Goal: Information Seeking & Learning: Learn about a topic

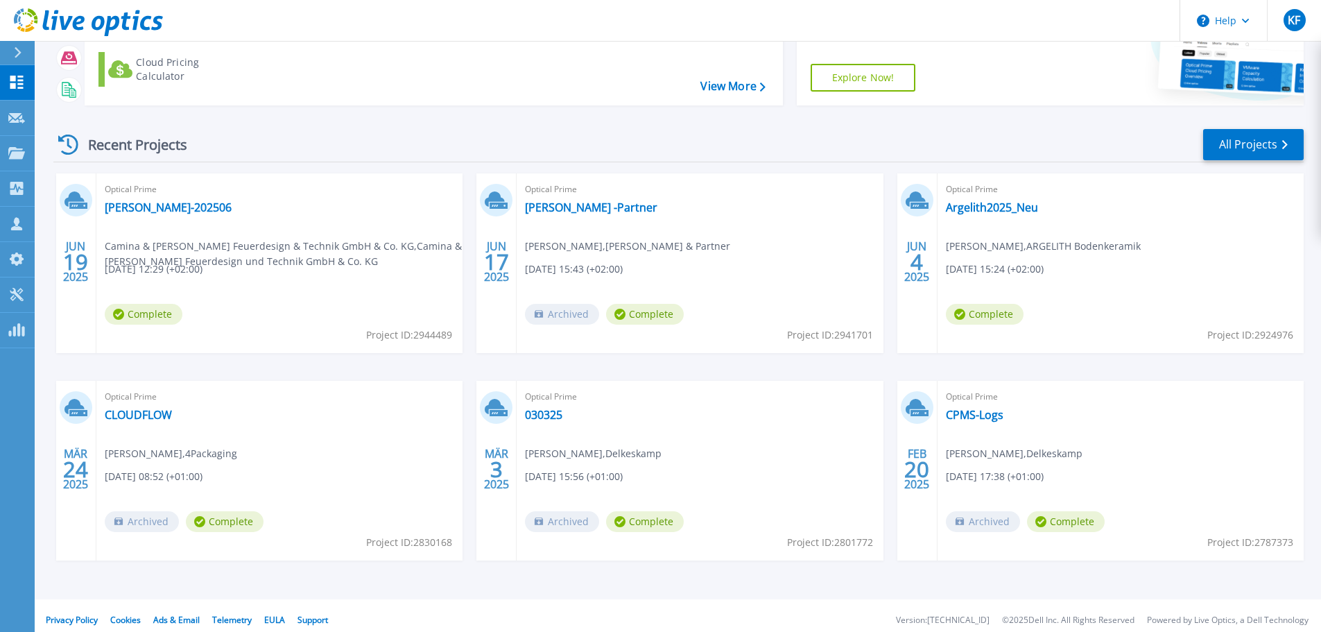
scroll to position [137, 0]
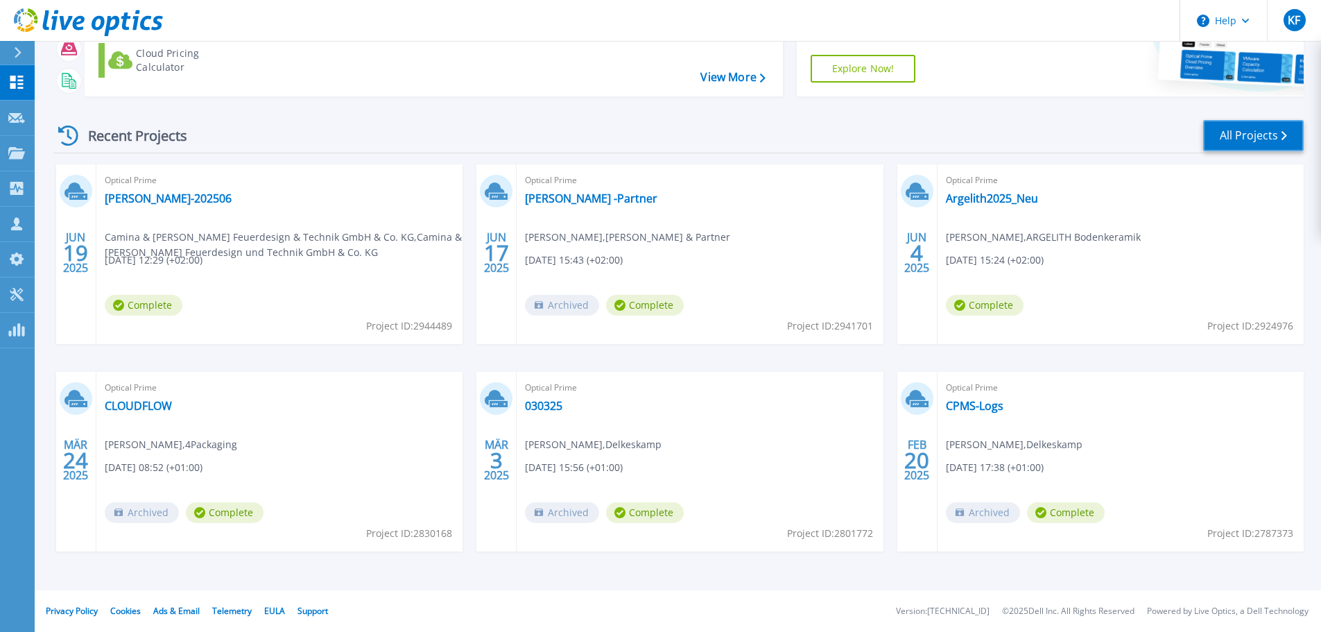
click at [1265, 139] on link "All Projects" at bounding box center [1254, 135] width 101 height 31
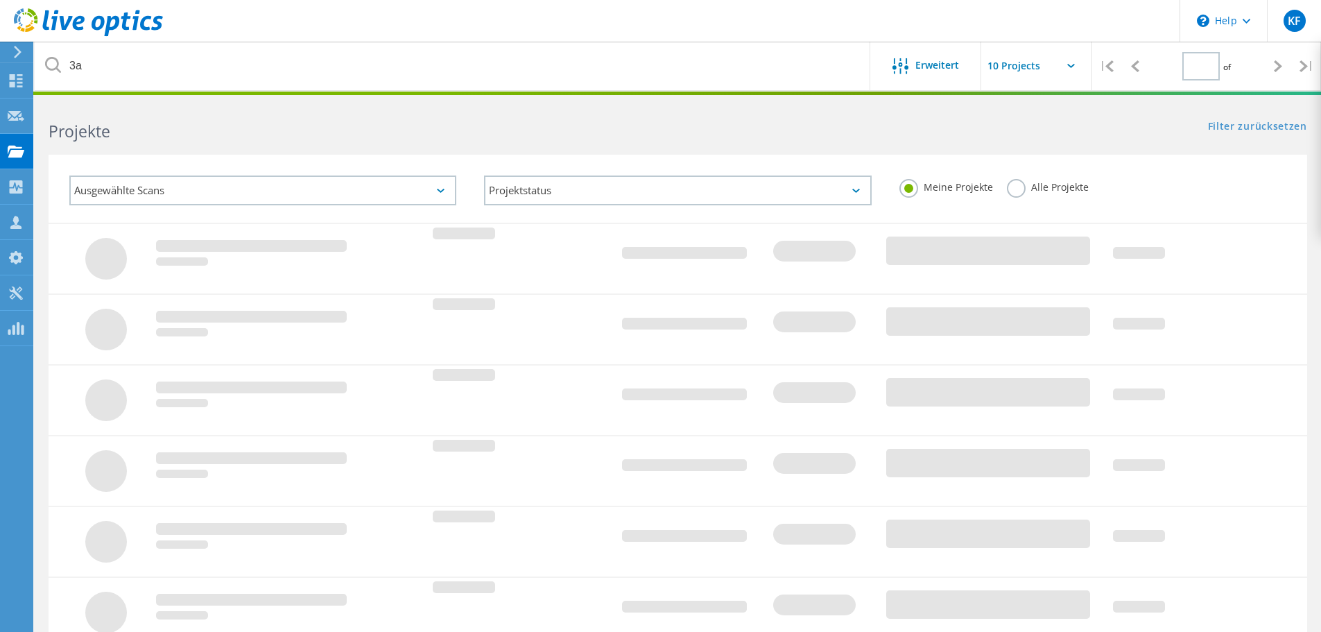
type input "1"
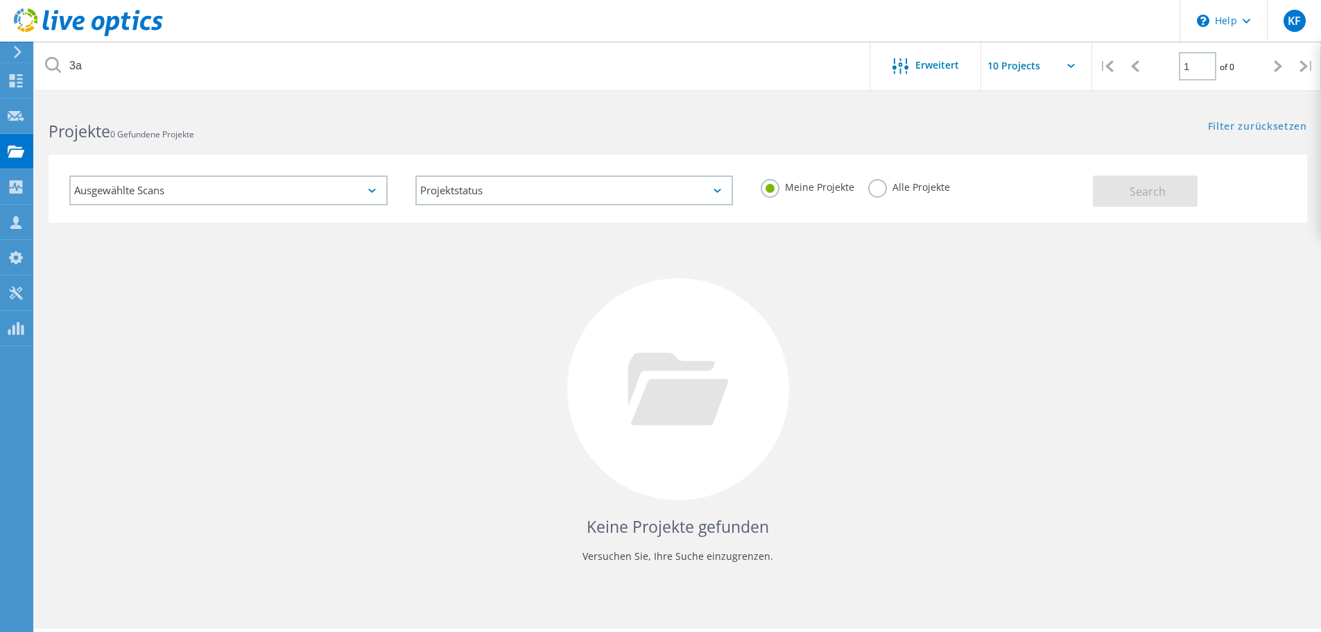
click at [880, 186] on label "Alle Projekte" at bounding box center [909, 185] width 82 height 13
click at [0, 0] on input "Alle Projekte" at bounding box center [0, 0] width 0 height 0
click at [1133, 184] on span "Search" at bounding box center [1148, 191] width 36 height 15
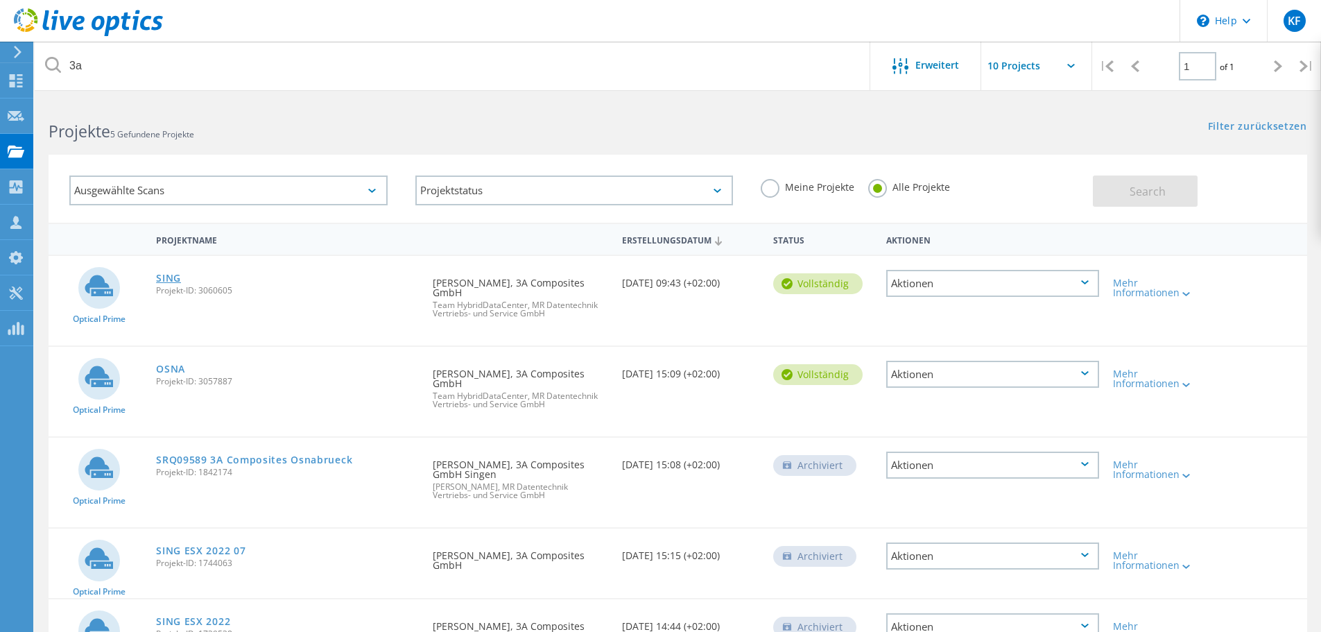
click at [168, 282] on link "SING" at bounding box center [168, 278] width 25 height 10
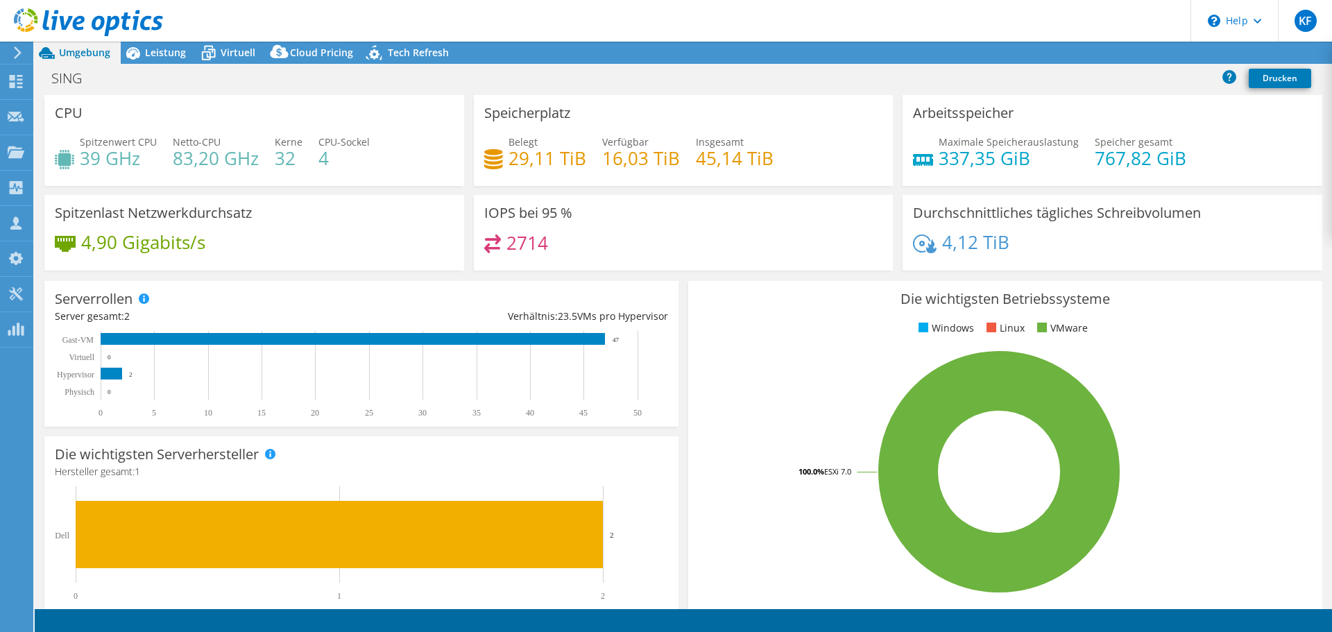
select select "EUFrankfurt"
select select "EUR"
drag, startPoint x: 161, startPoint y: 51, endPoint x: 151, endPoint y: 44, distance: 12.1
click at [161, 51] on span "Leistung" at bounding box center [165, 52] width 41 height 13
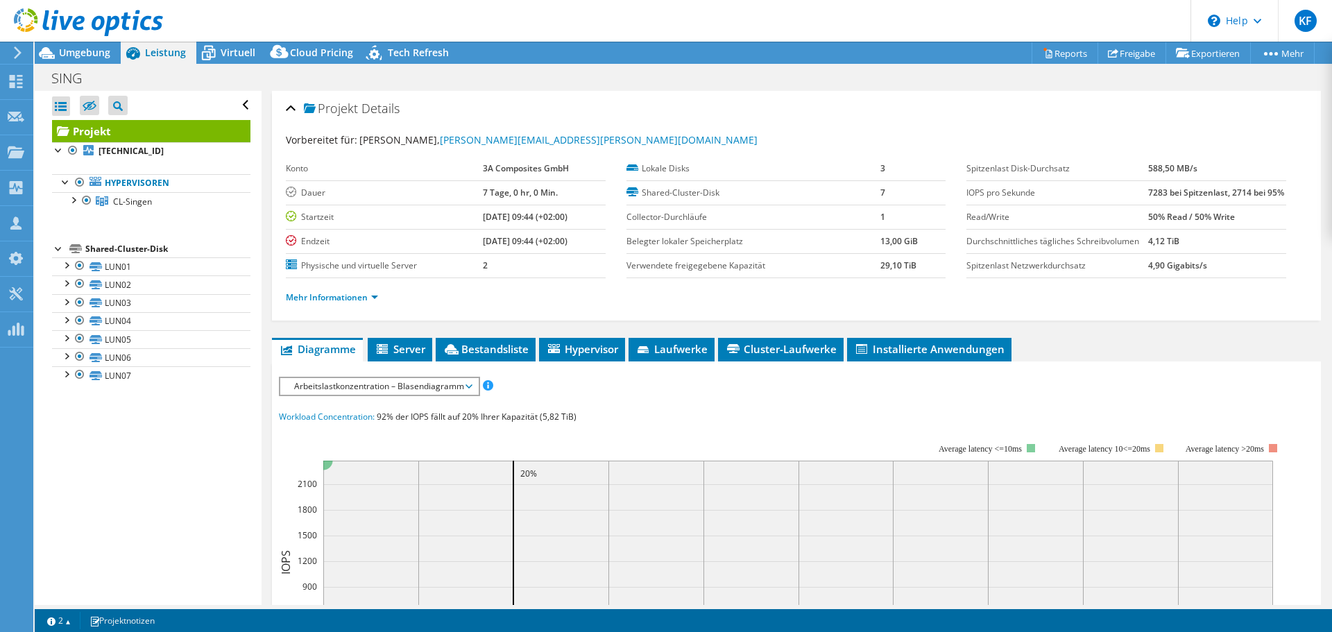
click at [356, 395] on span "Arbeitslastkonzentration – Blasendiagramm" at bounding box center [379, 386] width 184 height 17
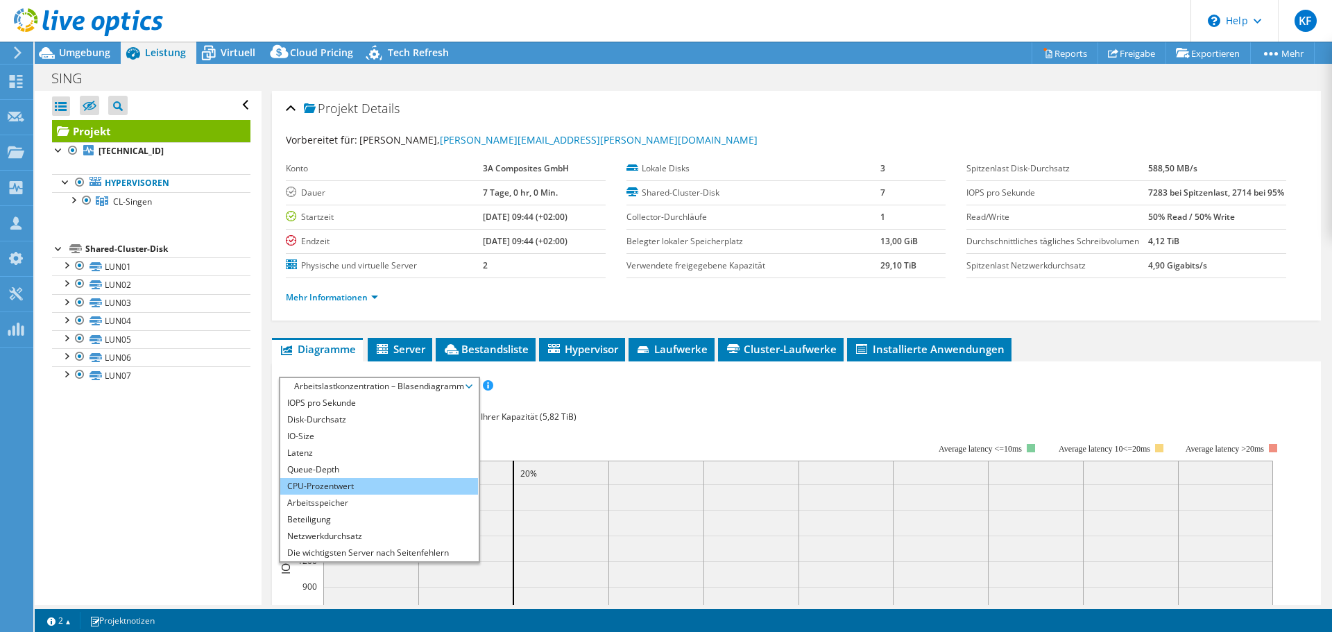
click at [321, 495] on li "CPU-Prozentwert" at bounding box center [379, 486] width 198 height 17
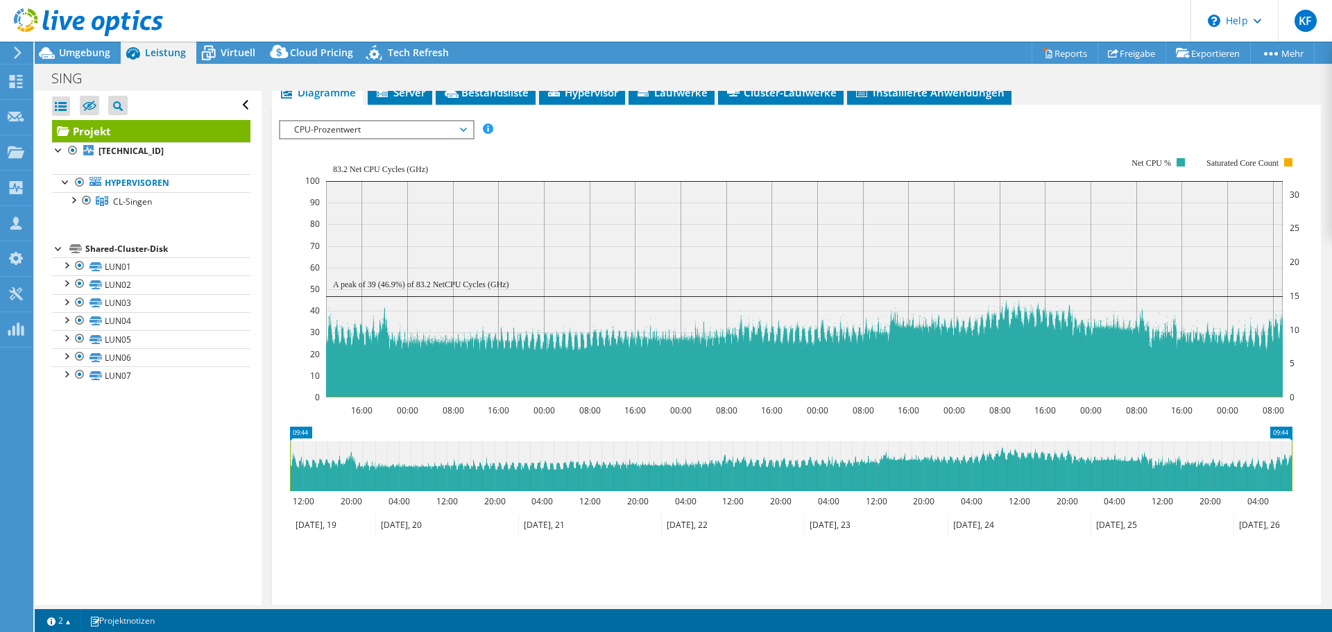
scroll to position [277, 0]
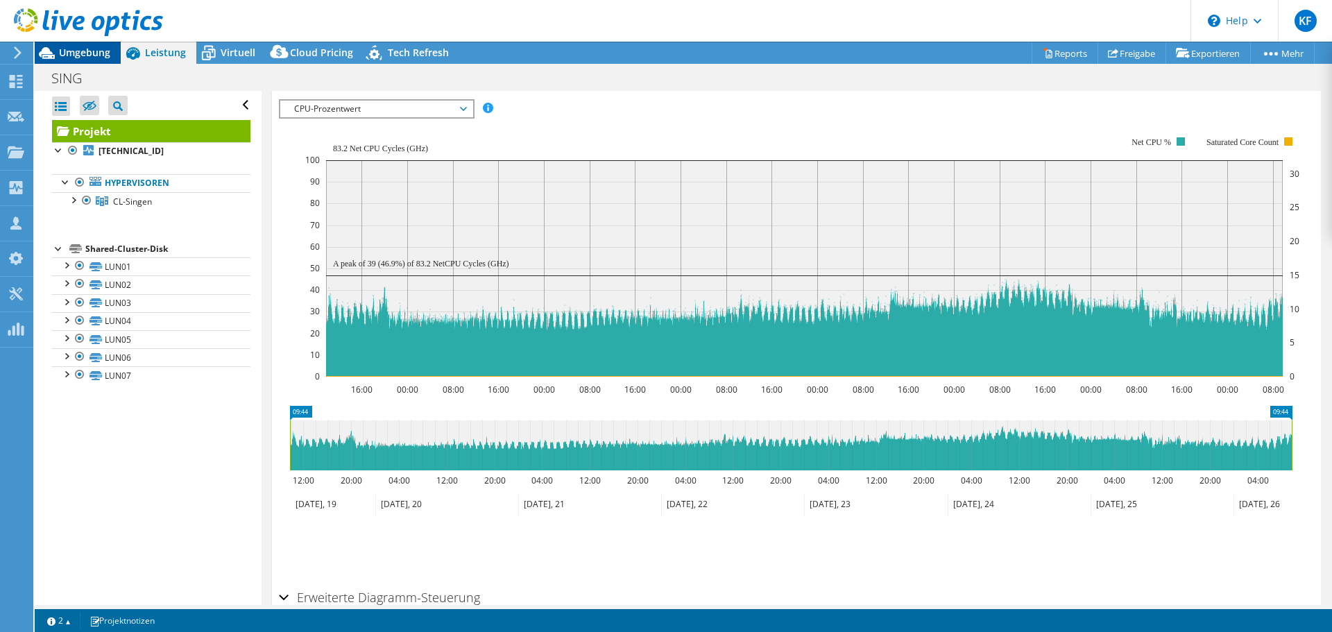
click at [92, 49] on span "Umgebung" at bounding box center [84, 52] width 51 height 13
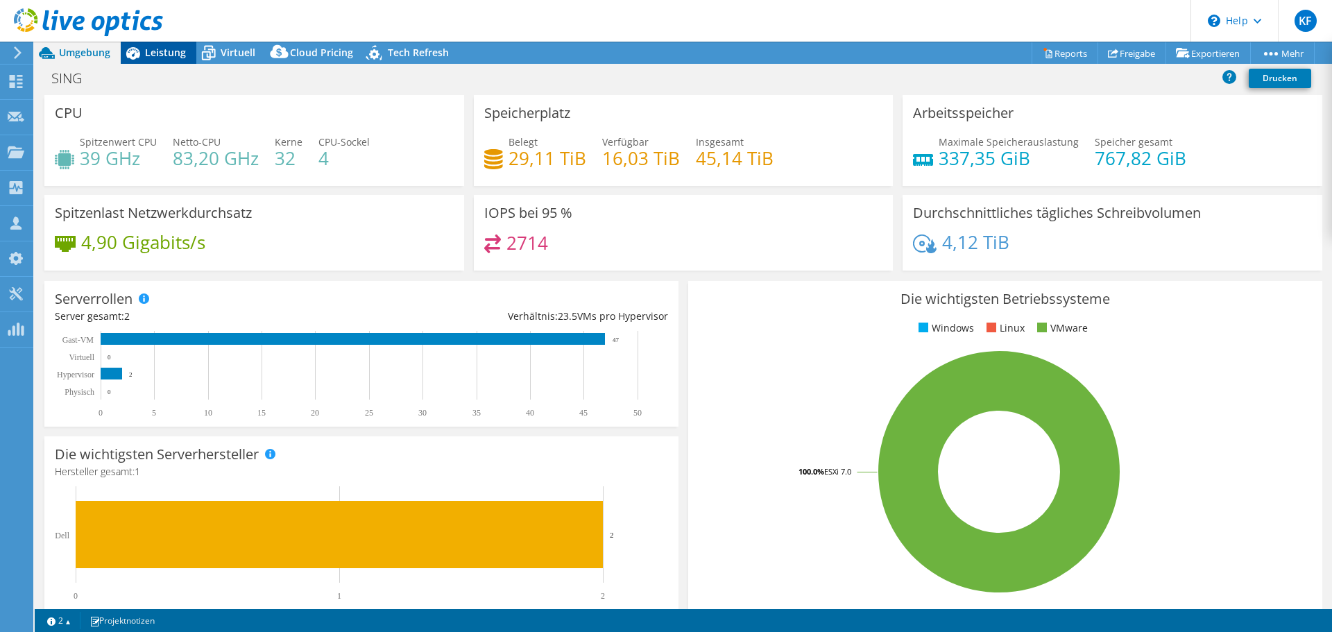
click at [164, 53] on span "Leistung" at bounding box center [165, 52] width 41 height 13
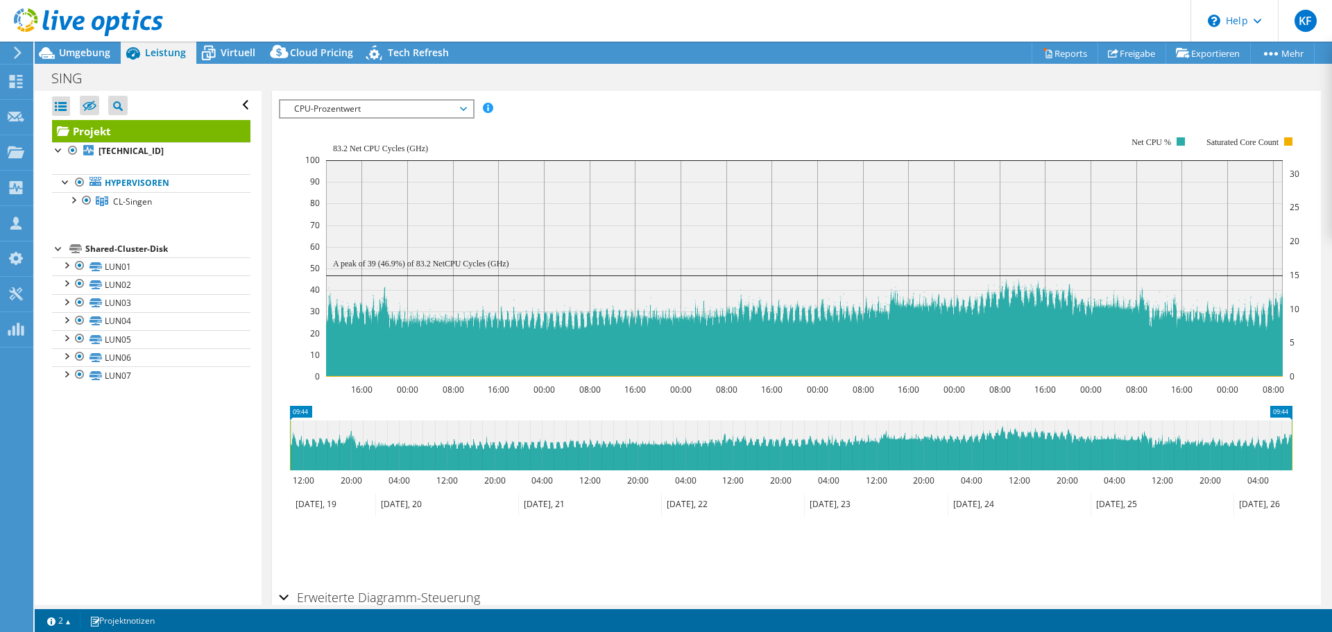
click at [400, 117] on span "CPU-Prozentwert" at bounding box center [376, 109] width 178 height 17
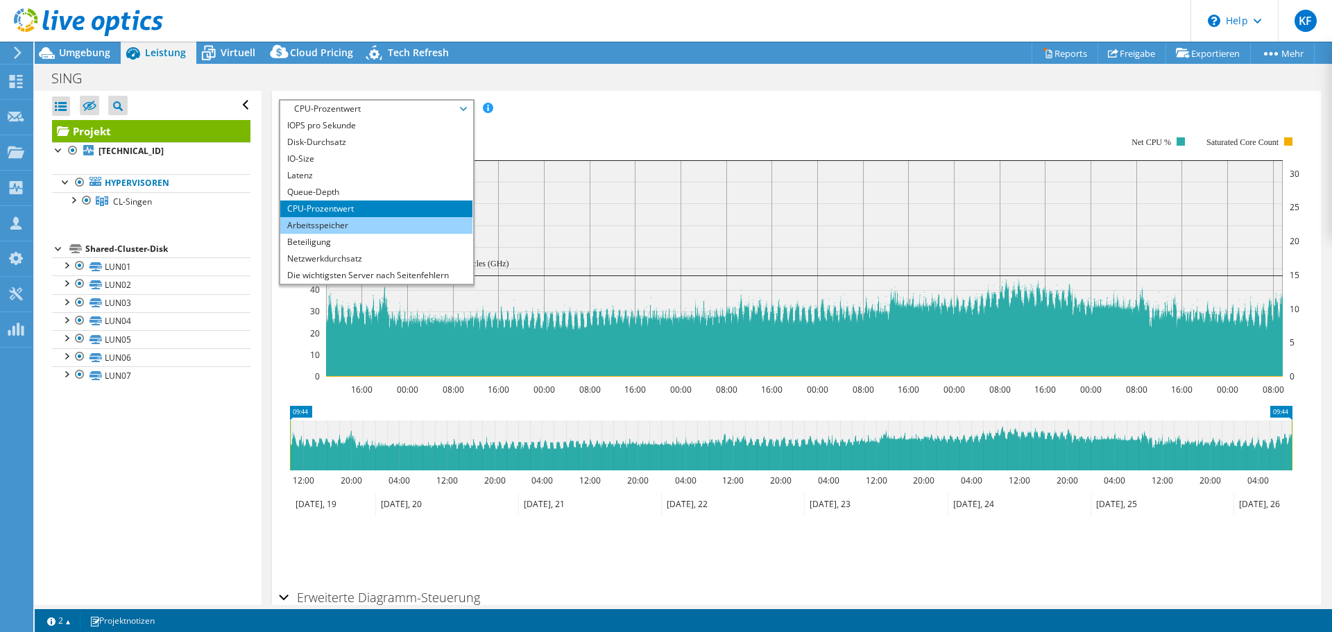
click at [350, 234] on li "Arbeitsspeicher" at bounding box center [376, 225] width 192 height 17
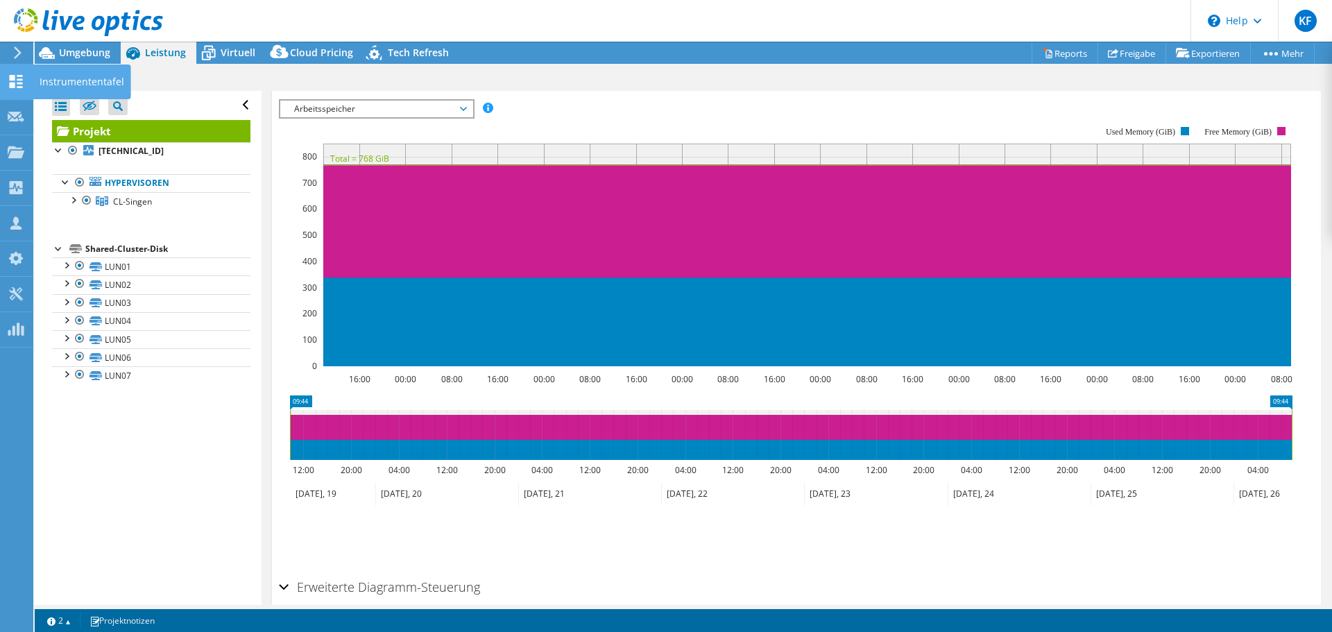
click at [19, 80] on icon at bounding box center [16, 81] width 17 height 13
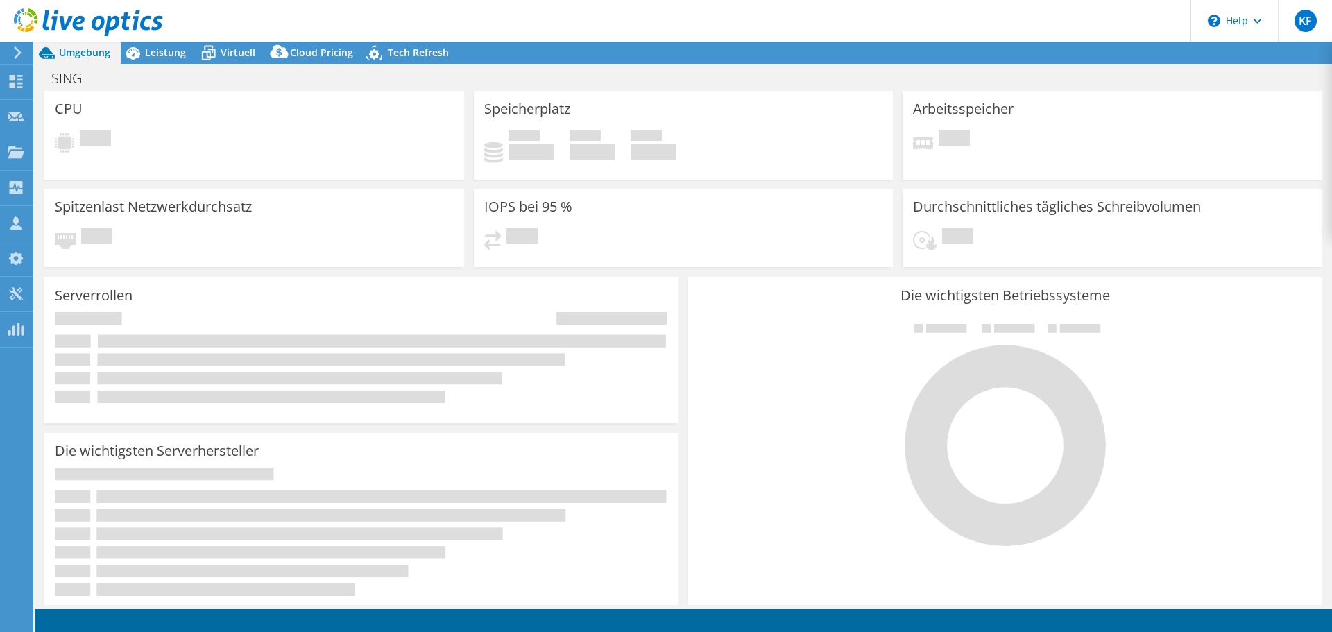
select select "EUFrankfurt"
select select "EUR"
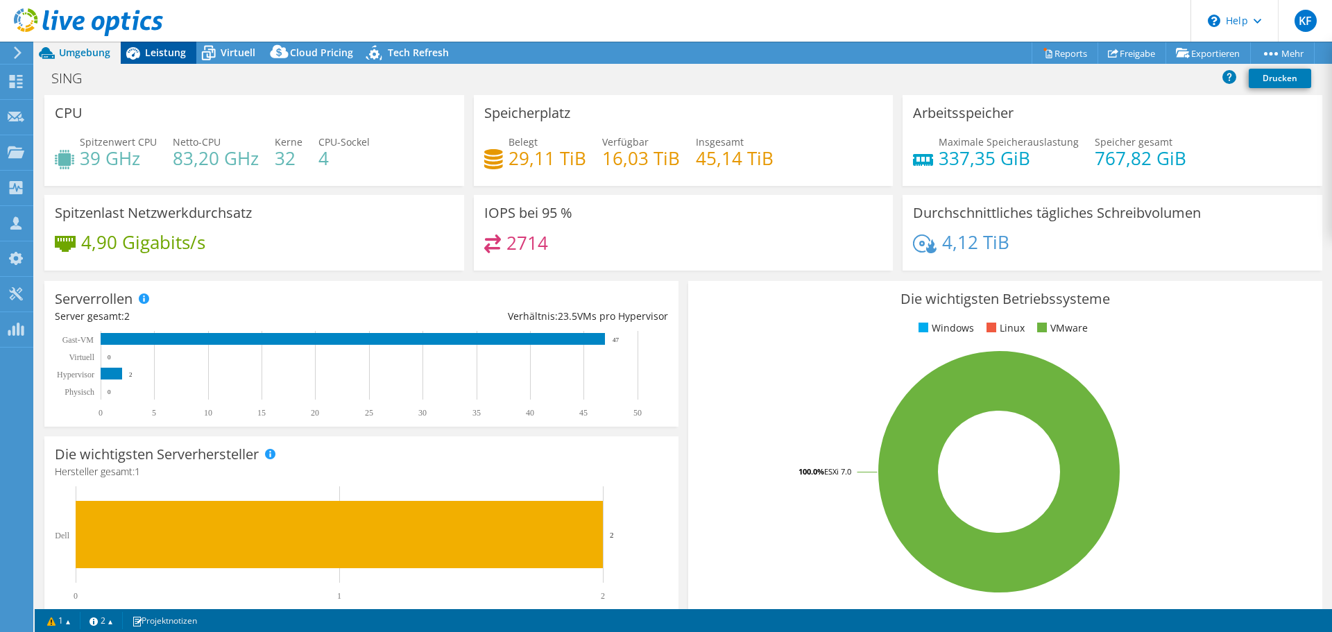
click at [149, 53] on span "Leistung" at bounding box center [165, 52] width 41 height 13
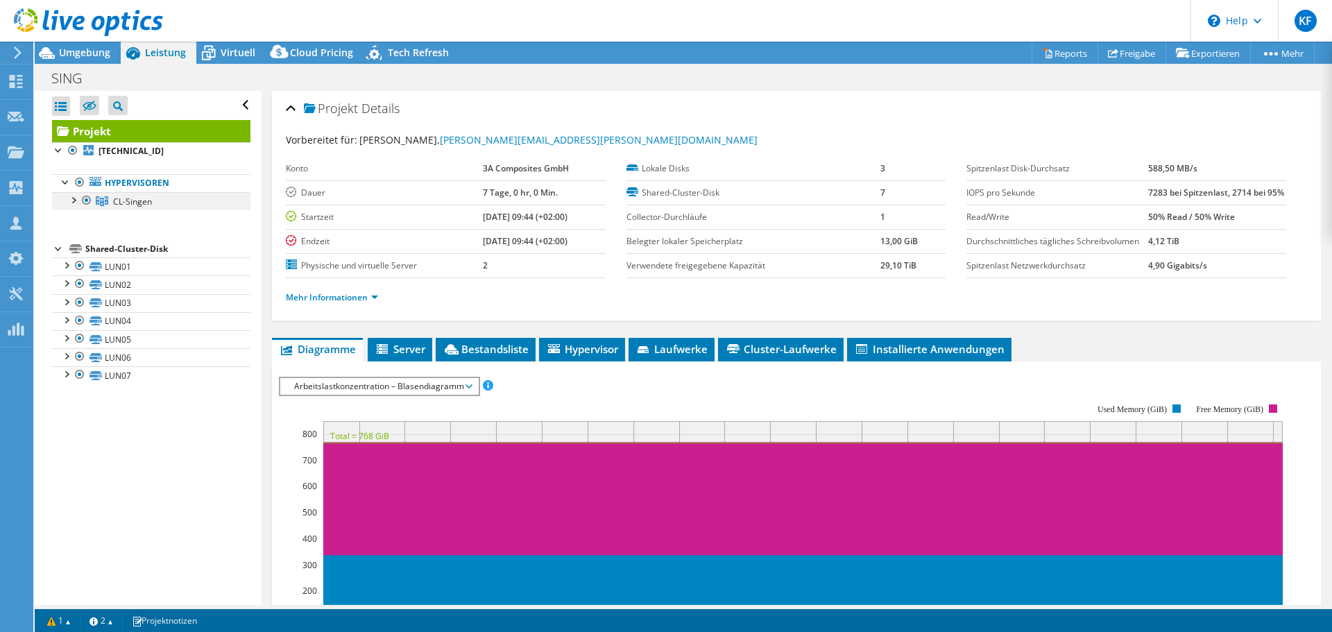
click at [76, 201] on div at bounding box center [73, 199] width 14 height 14
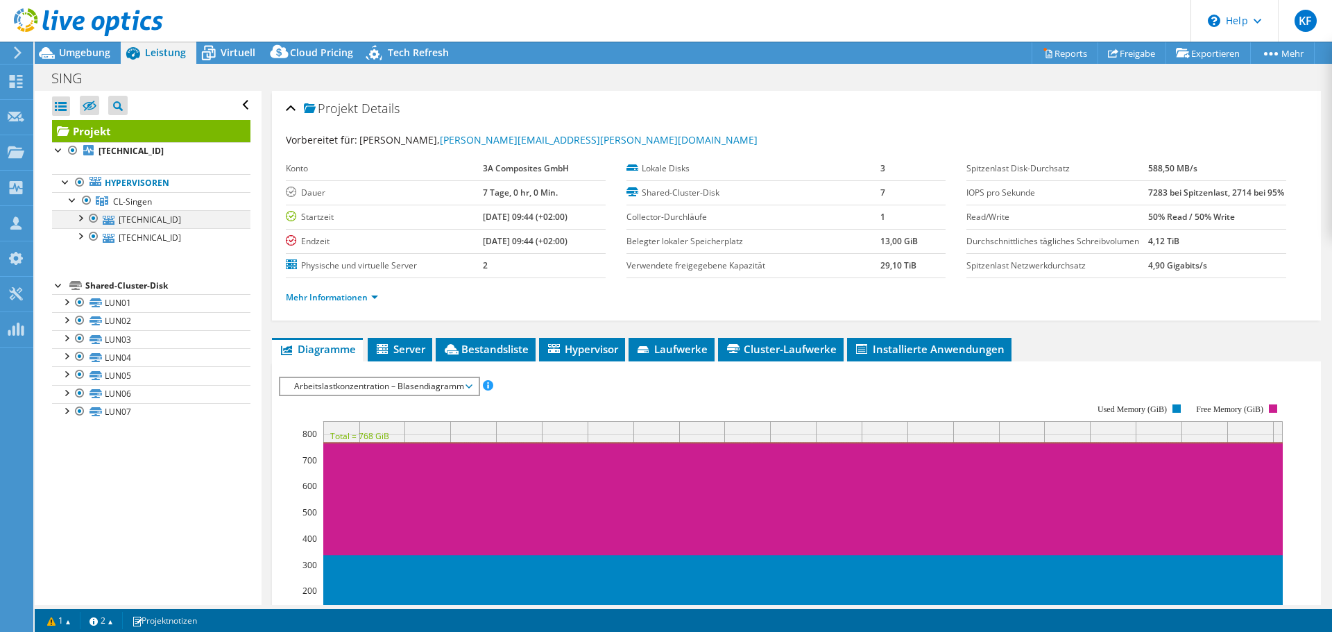
click at [78, 216] on div at bounding box center [80, 217] width 14 height 14
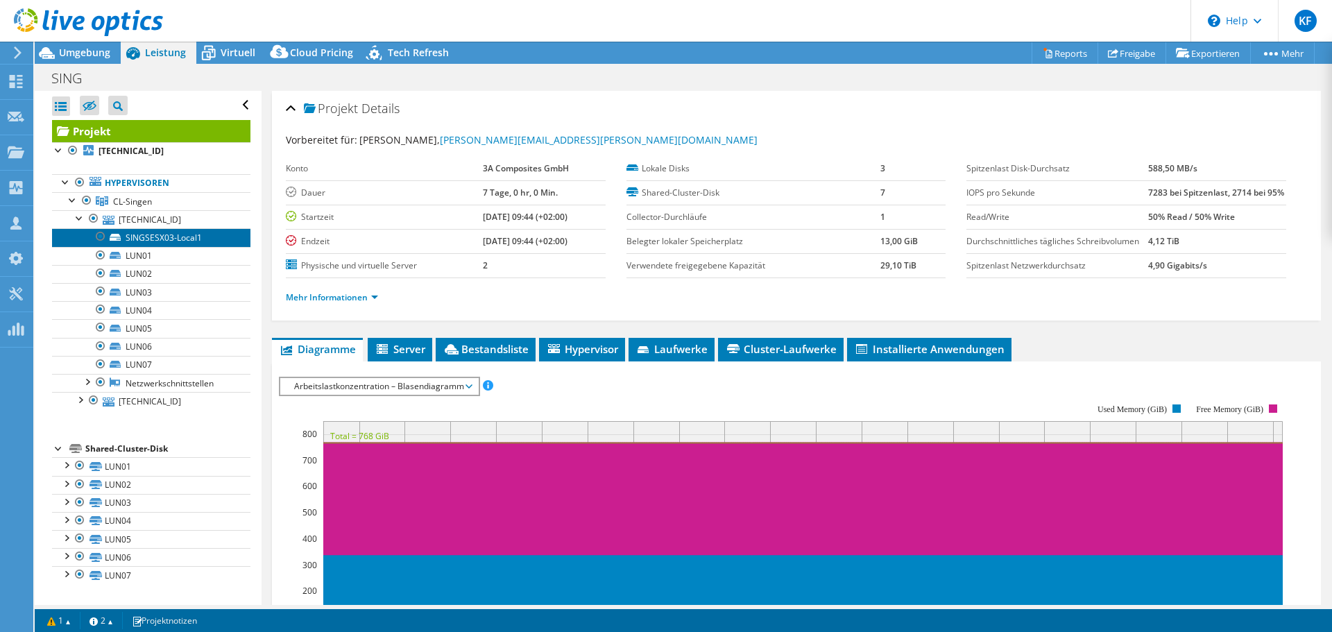
click at [163, 240] on link "SINGSESX03-Local1" at bounding box center [151, 237] width 198 height 18
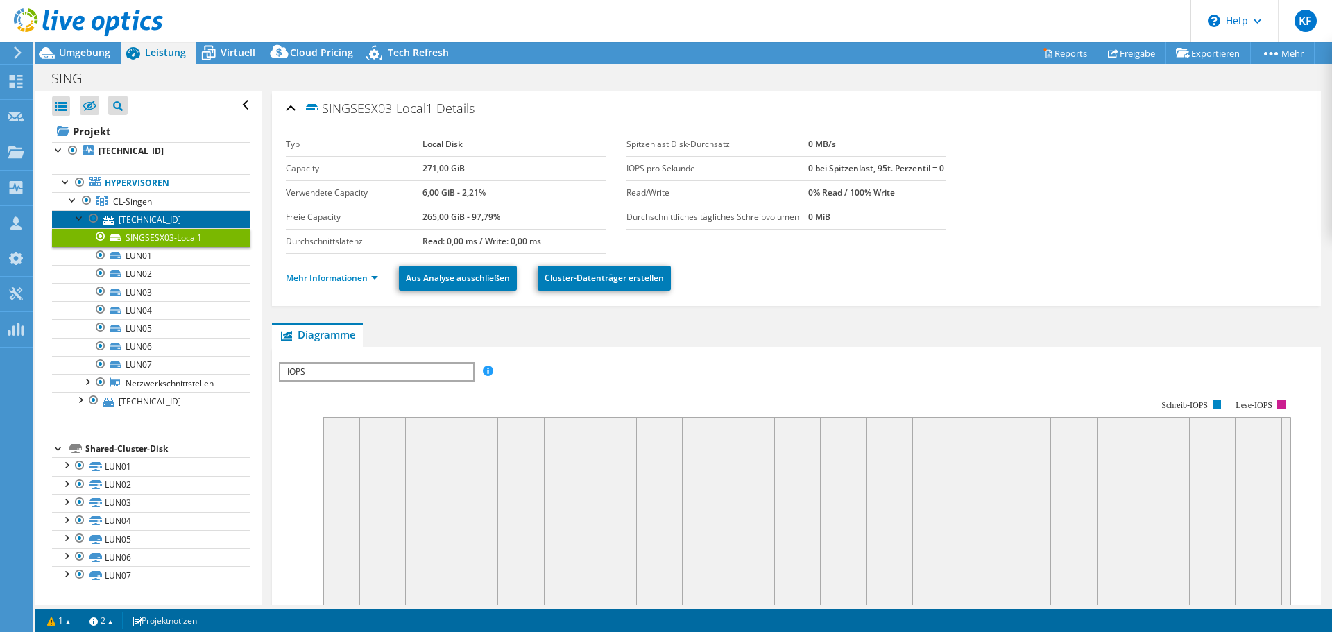
click at [142, 218] on link "172.22.40.68" at bounding box center [151, 219] width 198 height 18
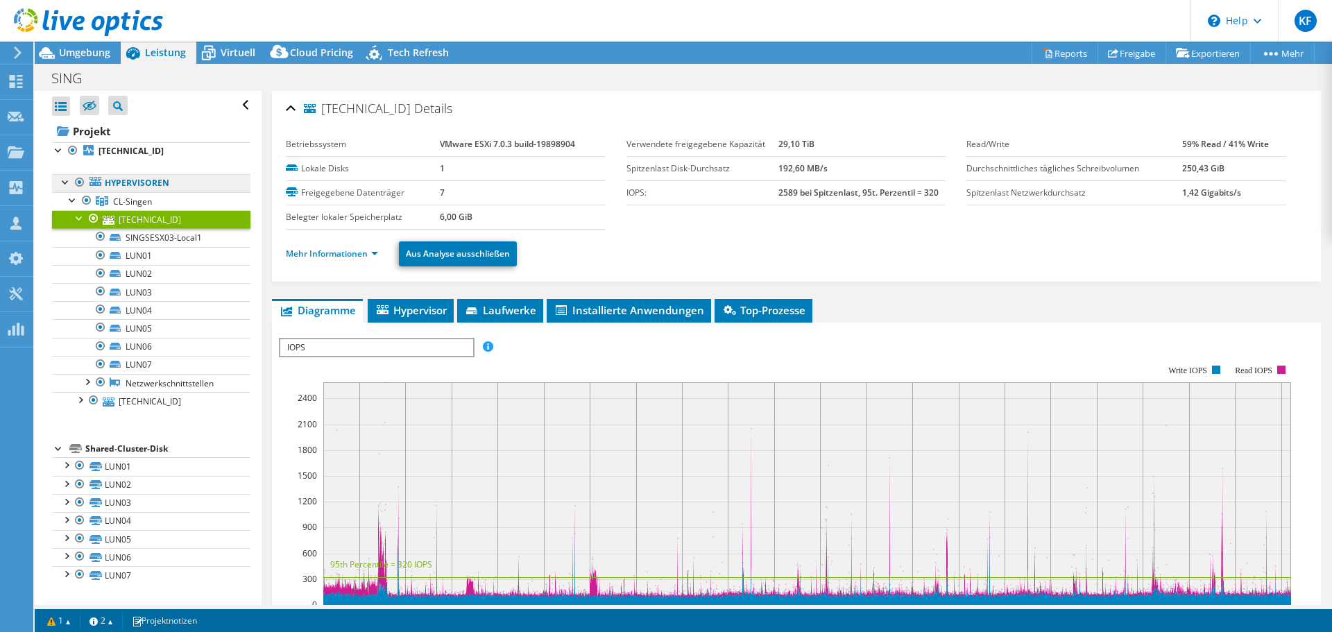
click at [115, 183] on link "Hypervisoren" at bounding box center [151, 183] width 198 height 18
click at [101, 126] on link "Projekt" at bounding box center [151, 131] width 198 height 22
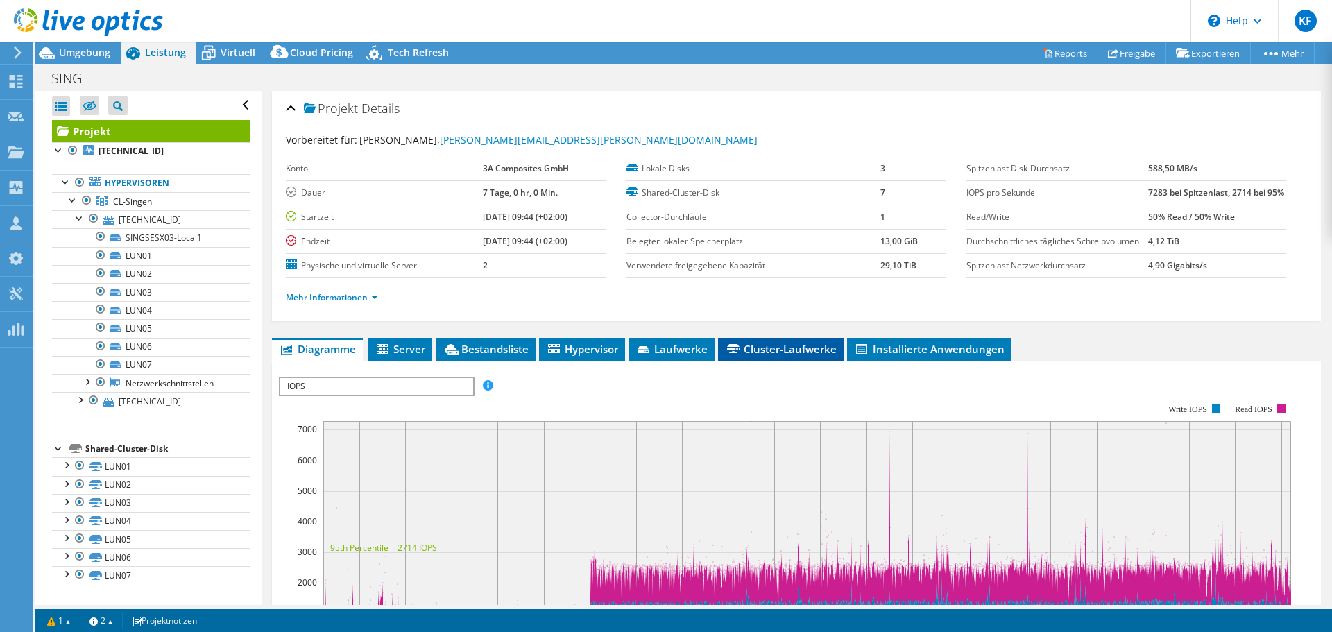
click at [769, 356] on span "Cluster-Laufwerke" at bounding box center [781, 349] width 112 height 14
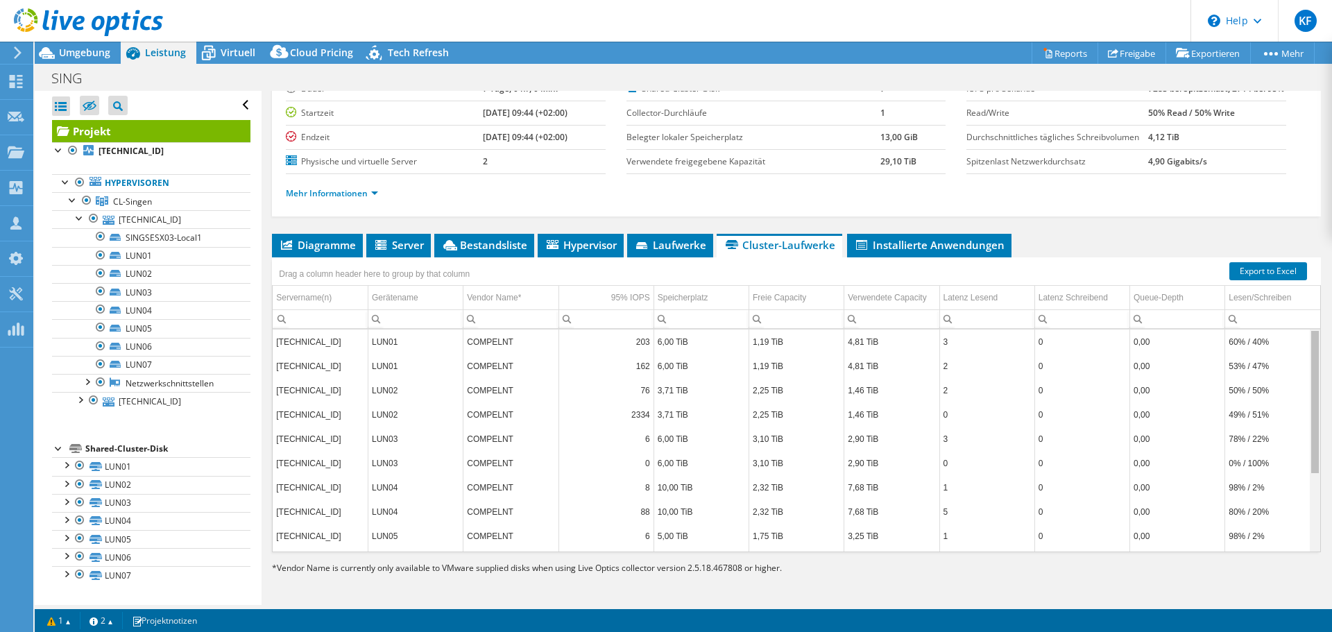
drag, startPoint x: 1301, startPoint y: 393, endPoint x: 1292, endPoint y: 305, distance: 88.6
click at [1292, 305] on body "KF Teammitglied Klaus Früchte k.fruechte@mr-daten.de MR Datentechnik Vertriebs-…" at bounding box center [666, 316] width 1332 height 632
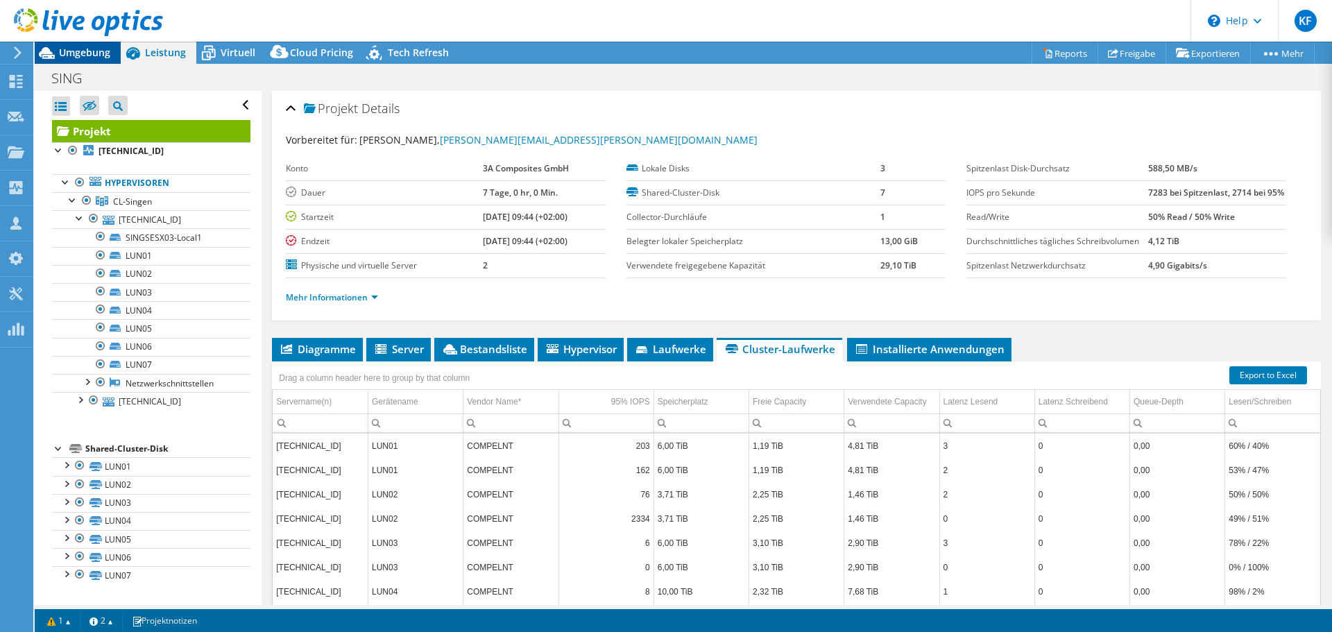
click at [86, 55] on span "Umgebung" at bounding box center [84, 52] width 51 height 13
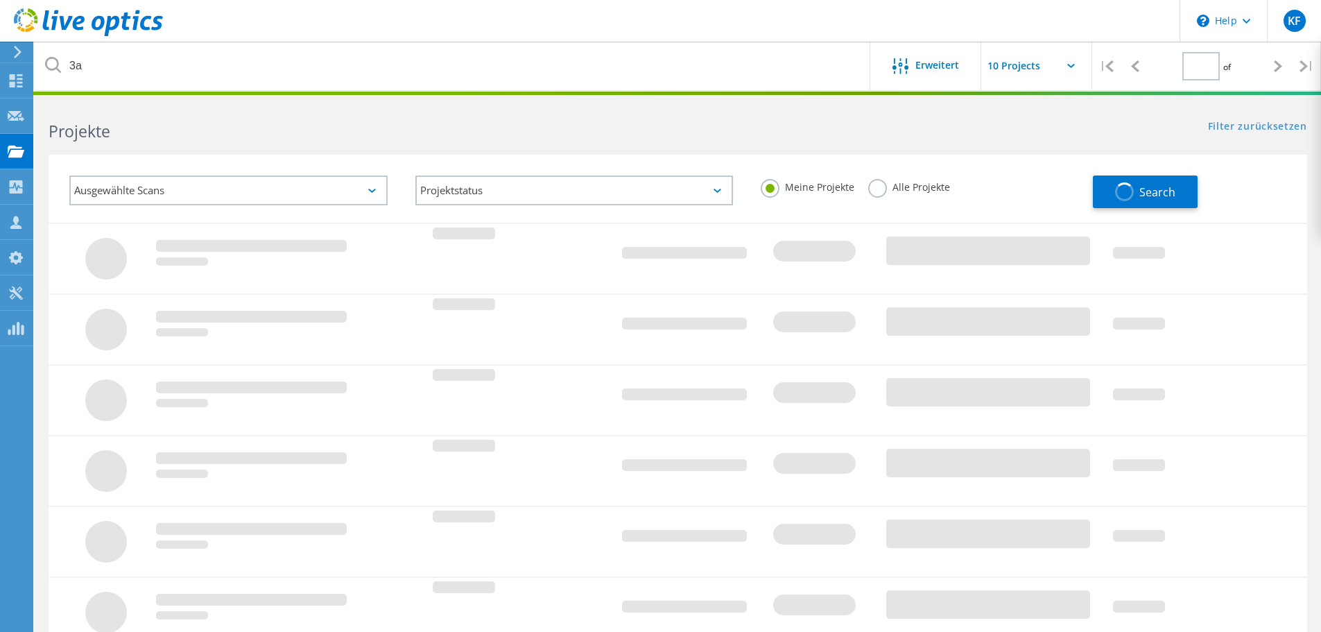
type input "1"
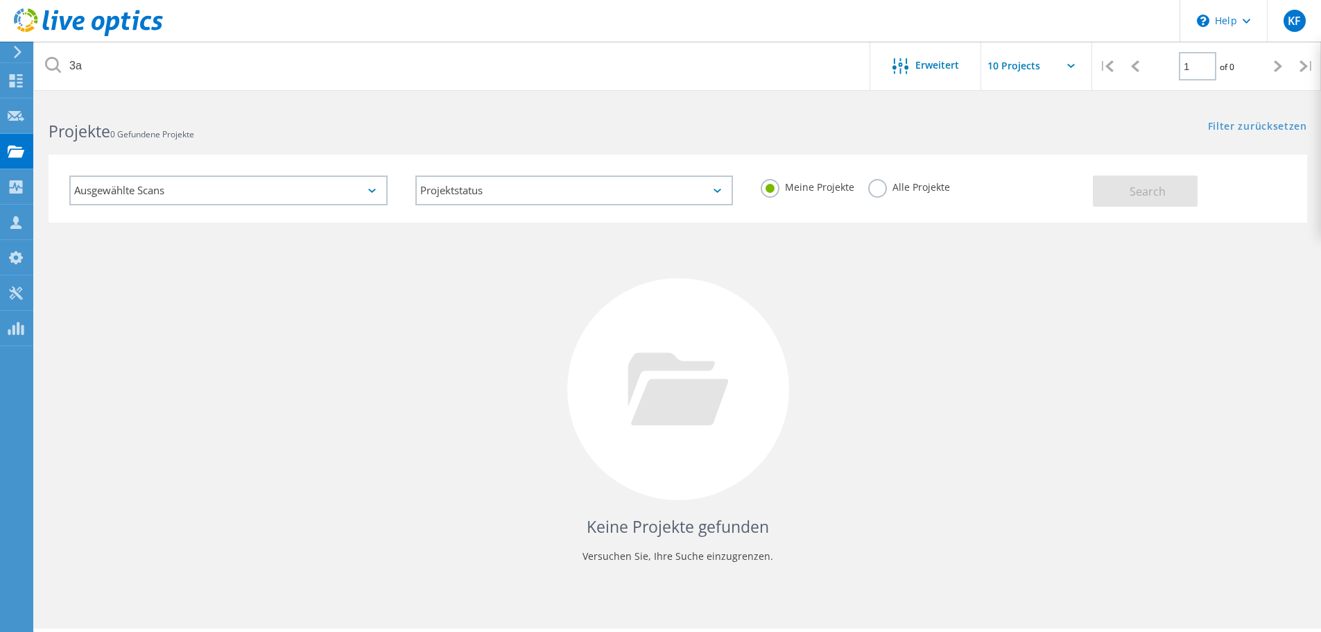
click at [871, 189] on label "Alle Projekte" at bounding box center [909, 185] width 82 height 13
click at [0, 0] on input "Alle Projekte" at bounding box center [0, 0] width 0 height 0
click at [1111, 197] on button "Search" at bounding box center [1145, 191] width 105 height 31
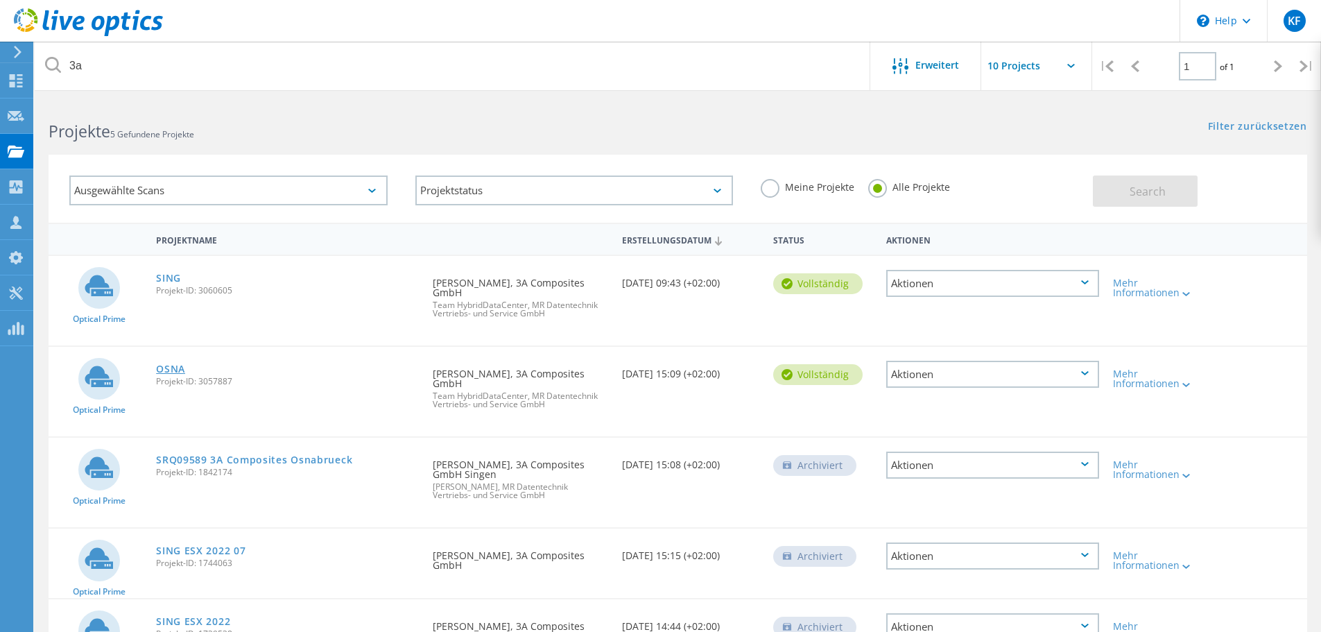
click at [172, 372] on link "OSNA" at bounding box center [170, 369] width 29 height 10
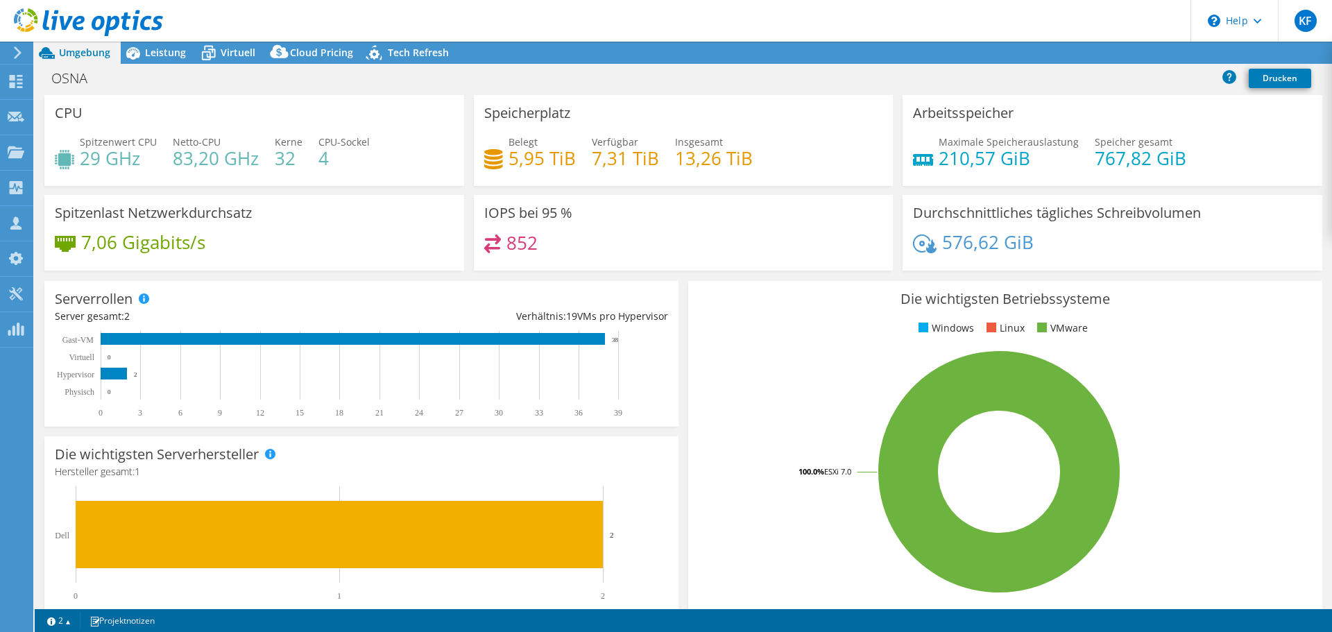
select select "EUFrankfurt"
select select "EUR"
drag, startPoint x: 574, startPoint y: 154, endPoint x: 489, endPoint y: 165, distance: 85.4
click at [489, 165] on div "Belegt 5,95 TiB Verfügbar 7,31 TiB Insgesamt 13,26 TiB" at bounding box center [683, 157] width 399 height 45
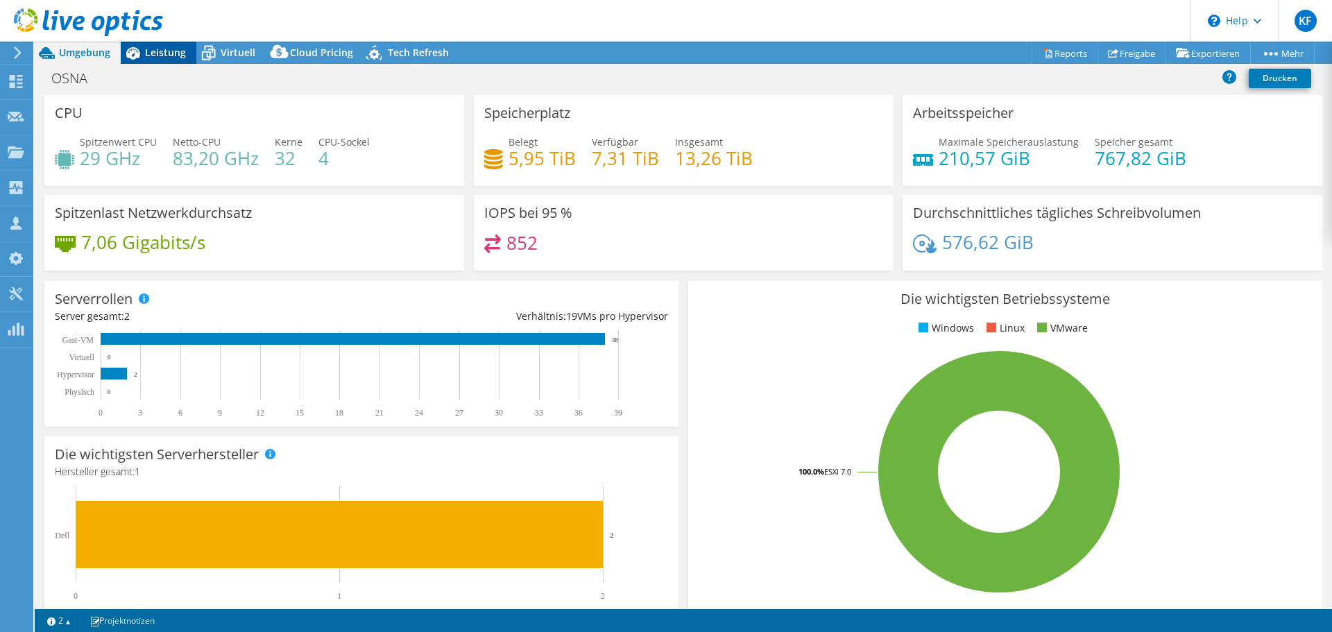
click at [170, 55] on span "Leistung" at bounding box center [165, 52] width 41 height 13
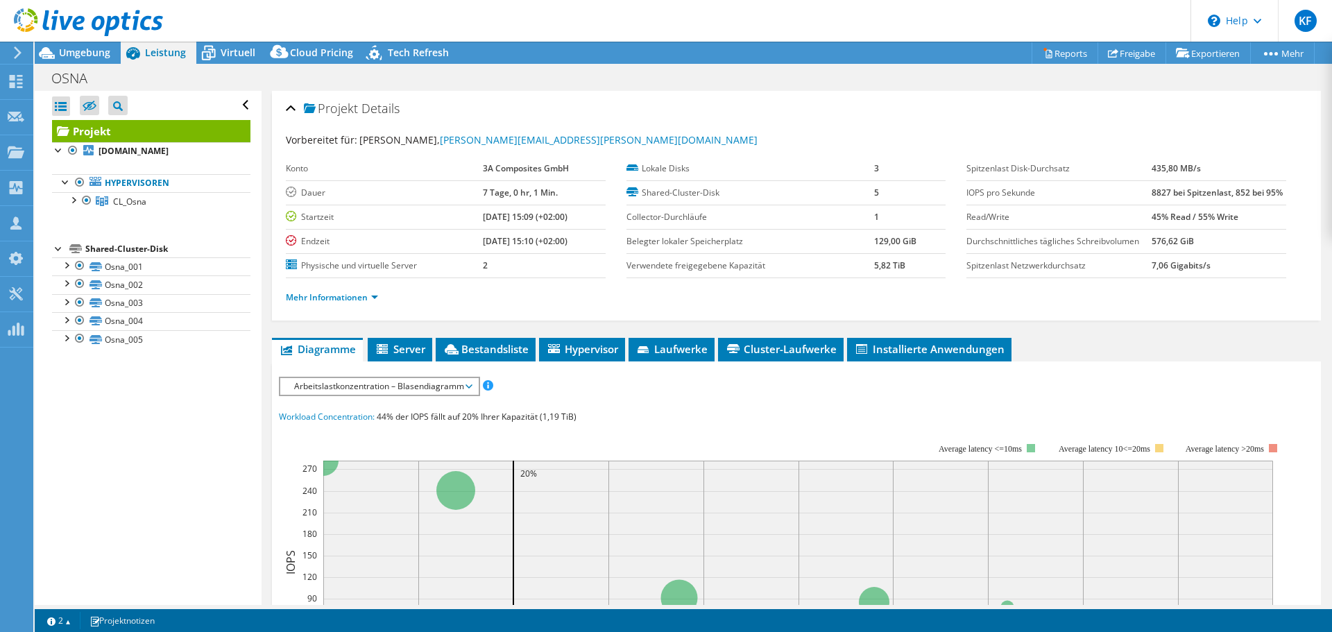
click at [359, 384] on span "Arbeitslastkonzentration – Blasendiagramm" at bounding box center [379, 386] width 184 height 17
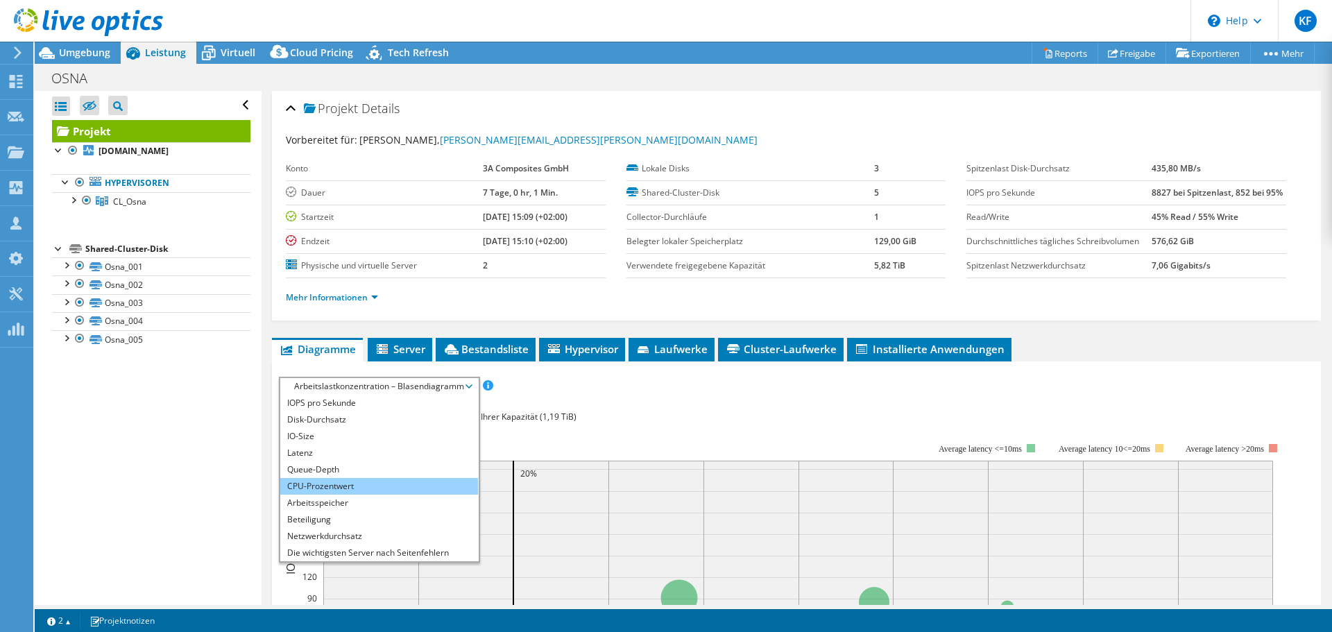
click at [335, 481] on li "CPU-Prozentwert" at bounding box center [379, 486] width 198 height 17
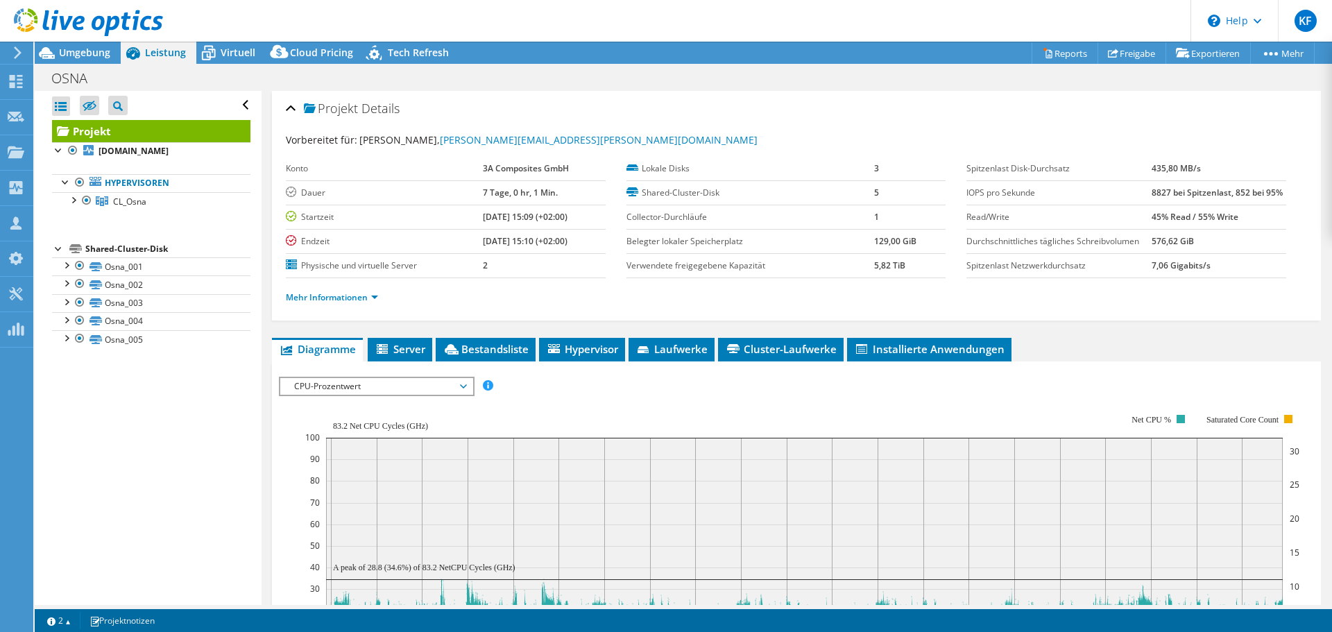
scroll to position [208, 0]
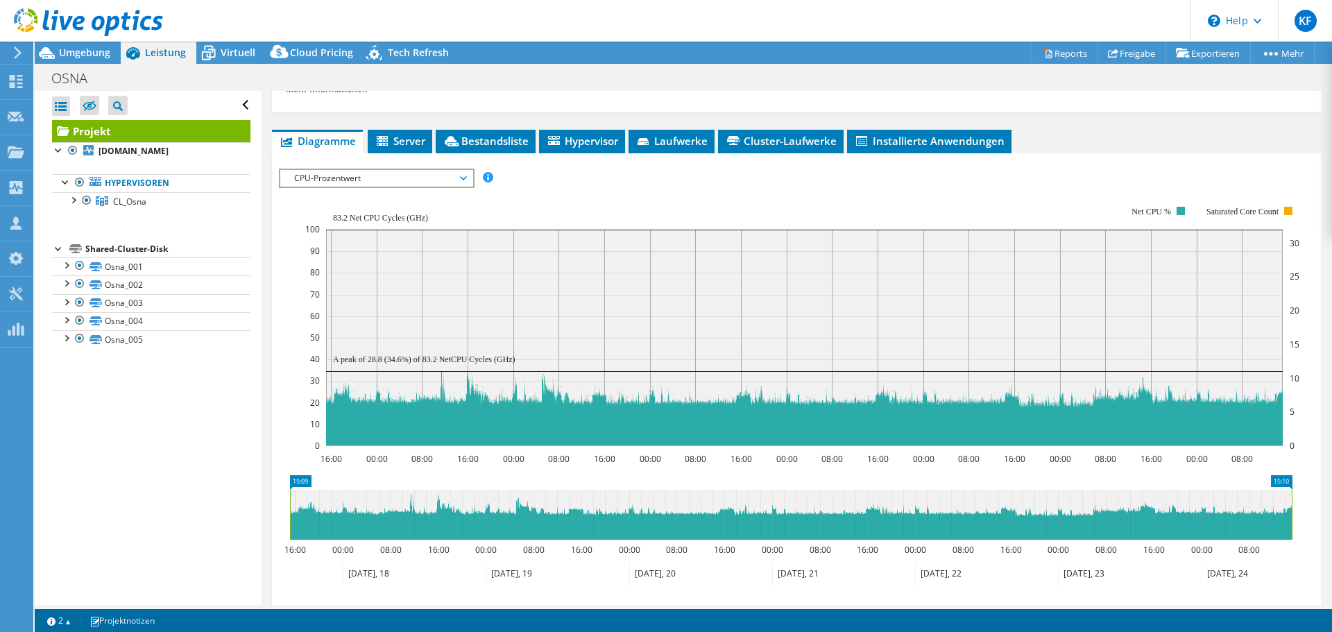
click at [417, 179] on span "CPU-Prozentwert" at bounding box center [376, 178] width 178 height 17
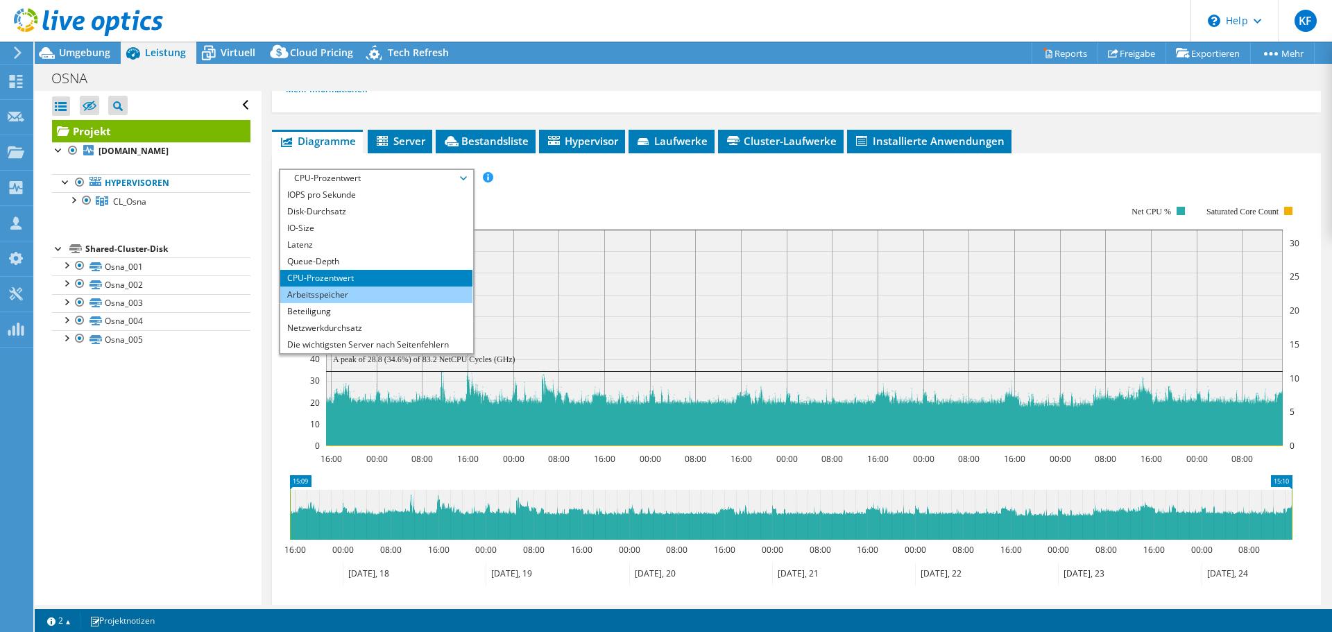
click at [359, 294] on li "Arbeitsspeicher" at bounding box center [376, 294] width 192 height 17
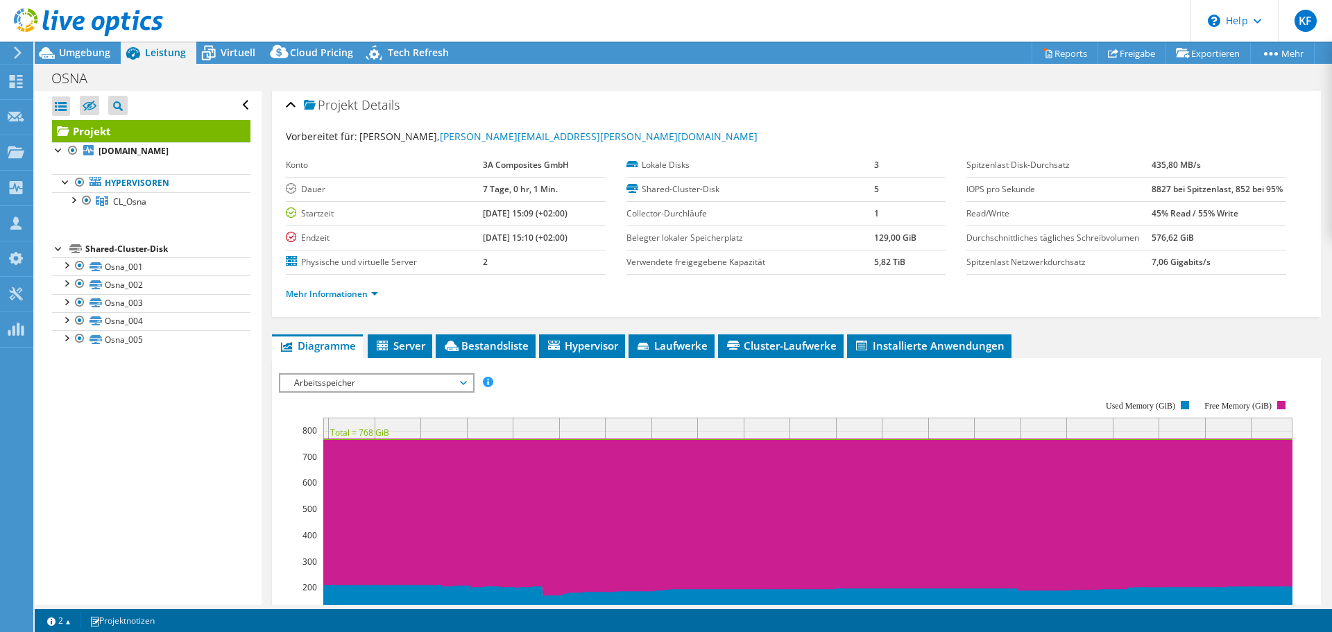
scroll to position [0, 0]
